Goal: Transaction & Acquisition: Purchase product/service

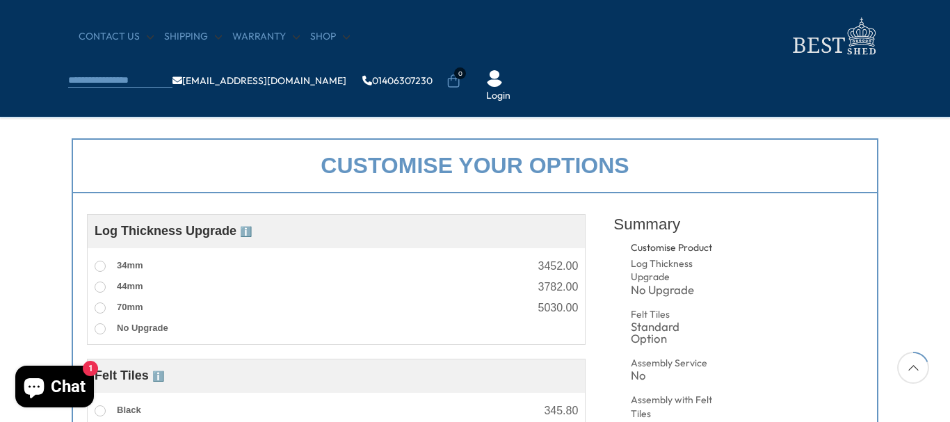
scroll to position [487, 0]
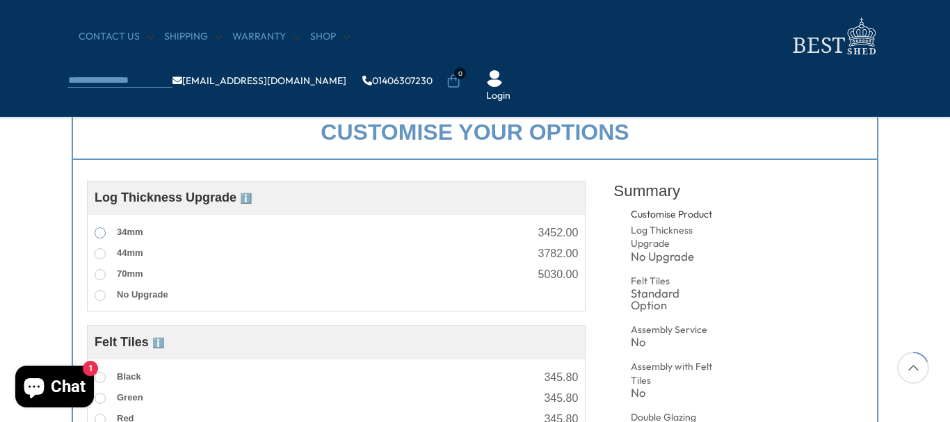
click at [96, 235] on span at bounding box center [100, 232] width 11 height 11
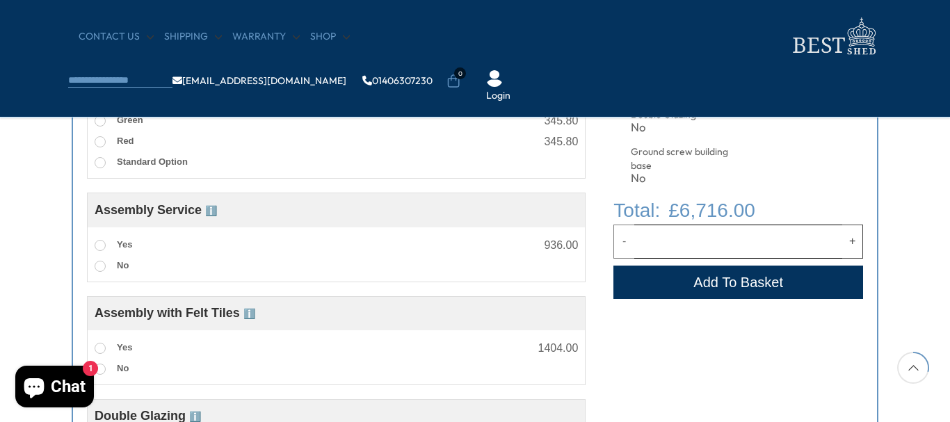
scroll to position [765, 0]
click at [103, 247] on span at bounding box center [100, 244] width 11 height 11
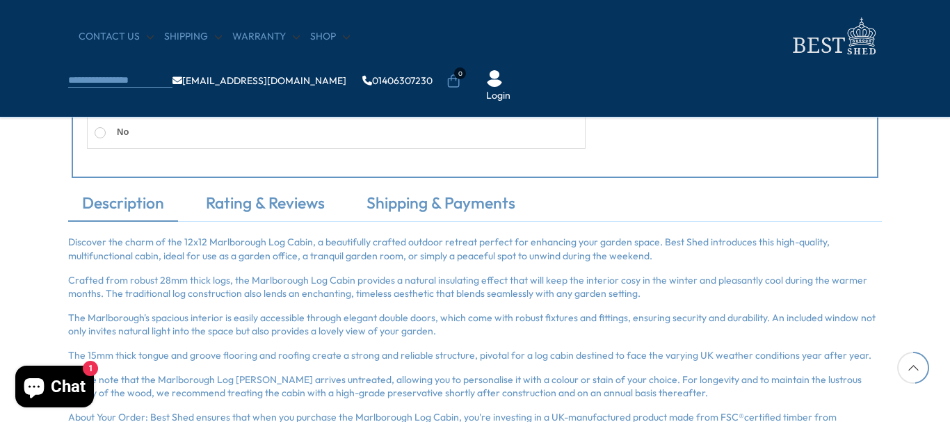
scroll to position [1182, 0]
